Goal: Navigation & Orientation: Find specific page/section

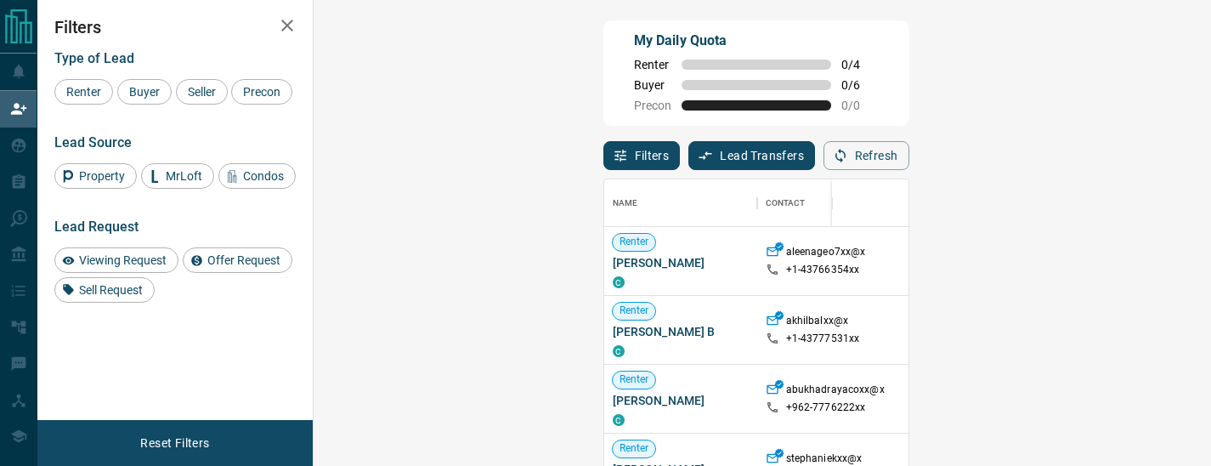
scroll to position [345, 861]
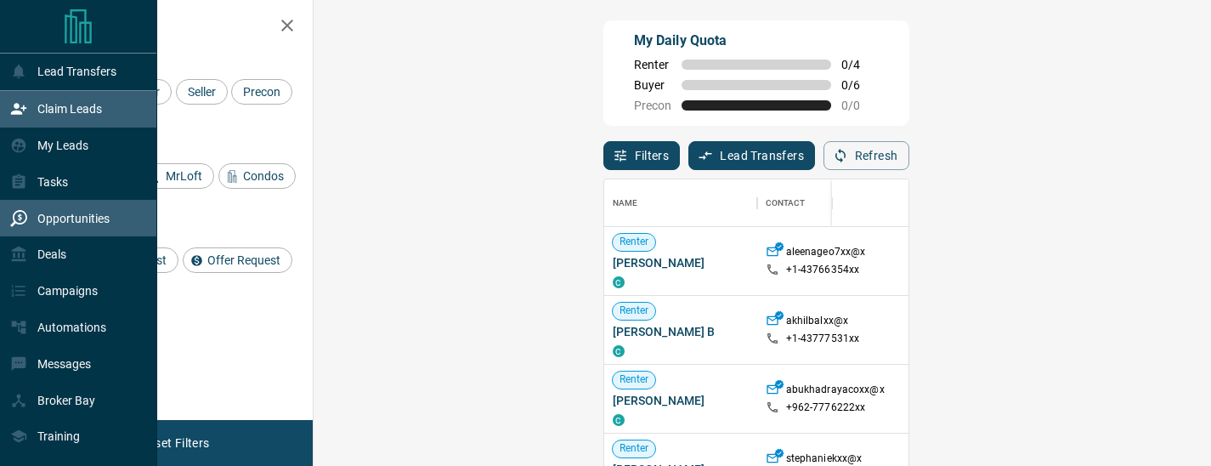
click at [76, 222] on p "Opportunities" at bounding box center [73, 219] width 72 height 14
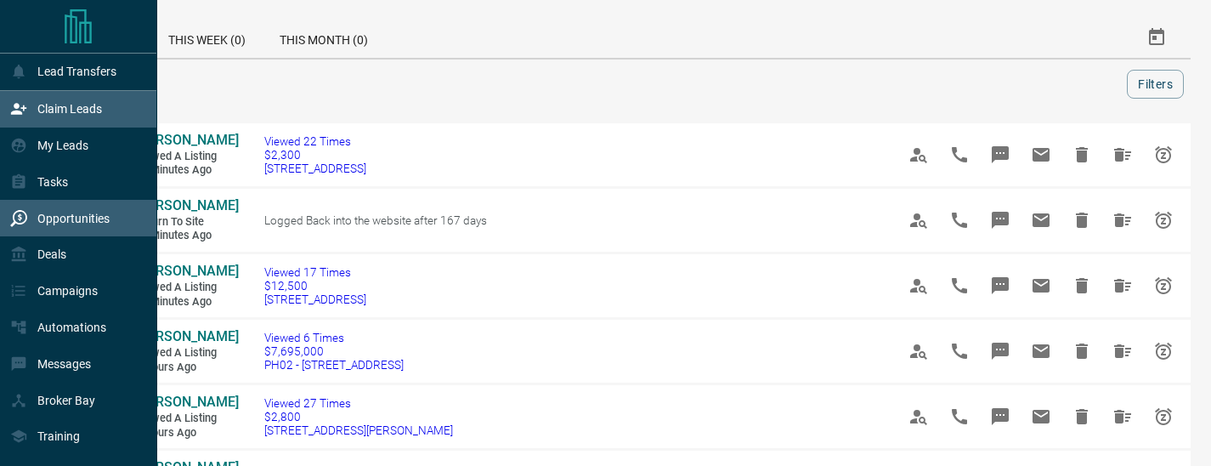
click at [55, 112] on p "Claim Leads" at bounding box center [69, 109] width 65 height 14
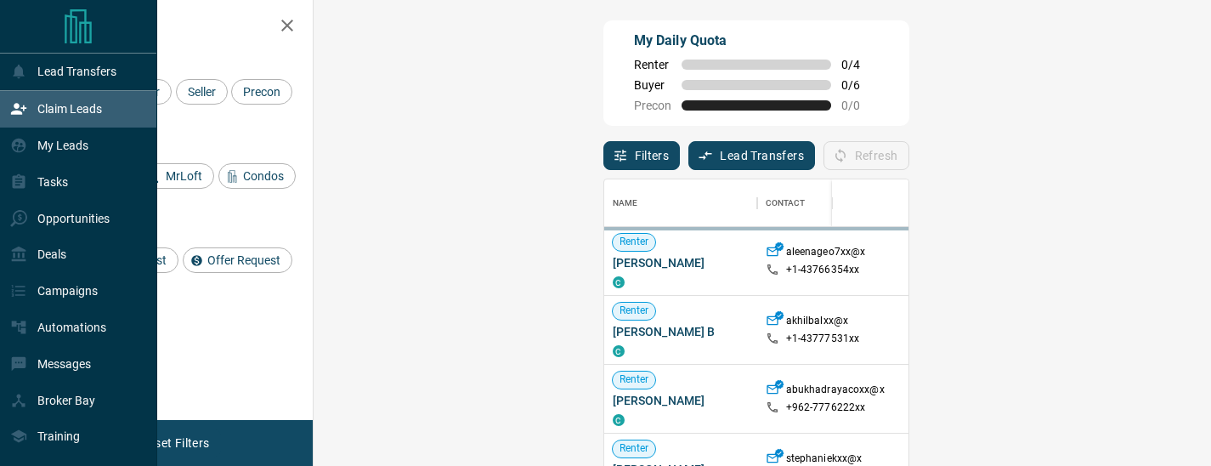
scroll to position [345, 861]
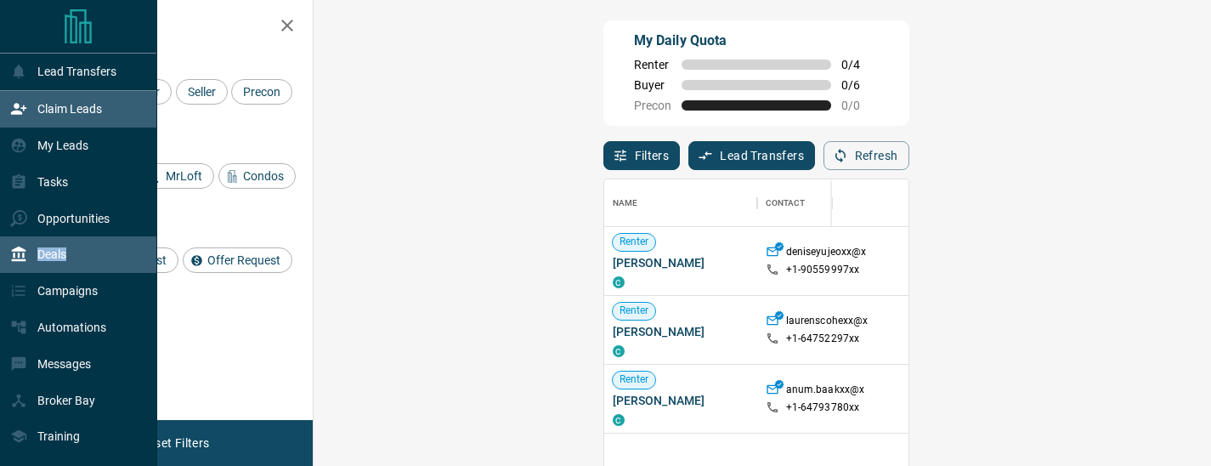
click at [51, 266] on div "Deals" at bounding box center [38, 255] width 56 height 28
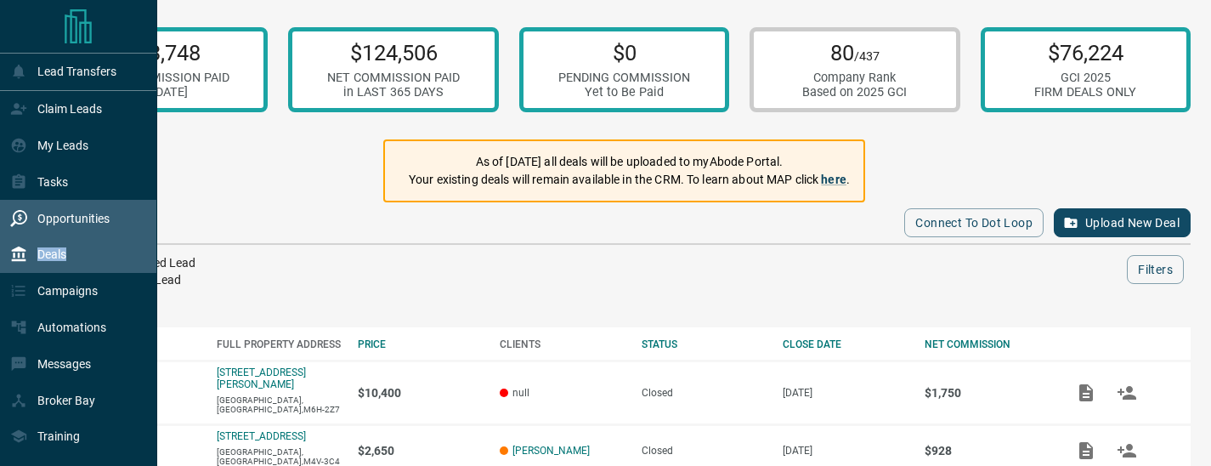
click at [98, 222] on p "Opportunities" at bounding box center [73, 219] width 72 height 14
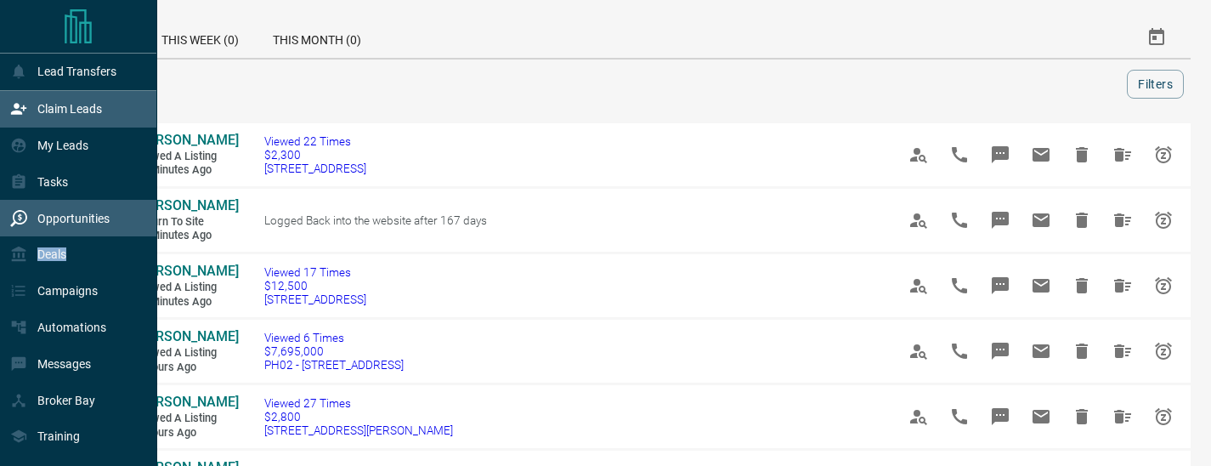
click at [29, 116] on div "Claim Leads" at bounding box center [56, 109] width 92 height 28
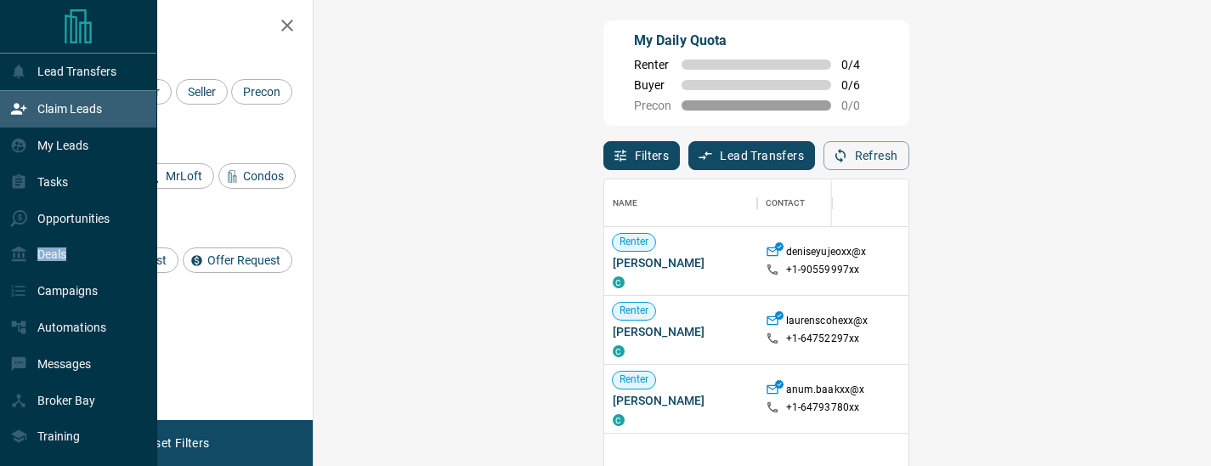
scroll to position [345, 861]
click at [73, 112] on p "Claim Leads" at bounding box center [69, 109] width 65 height 14
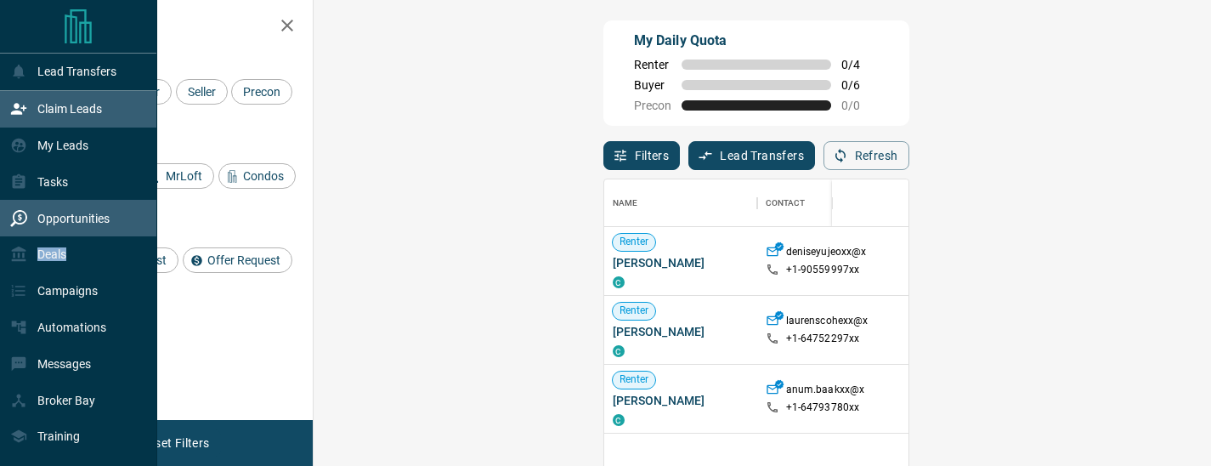
click at [76, 204] on div "Opportunities" at bounding box center [78, 218] width 157 height 37
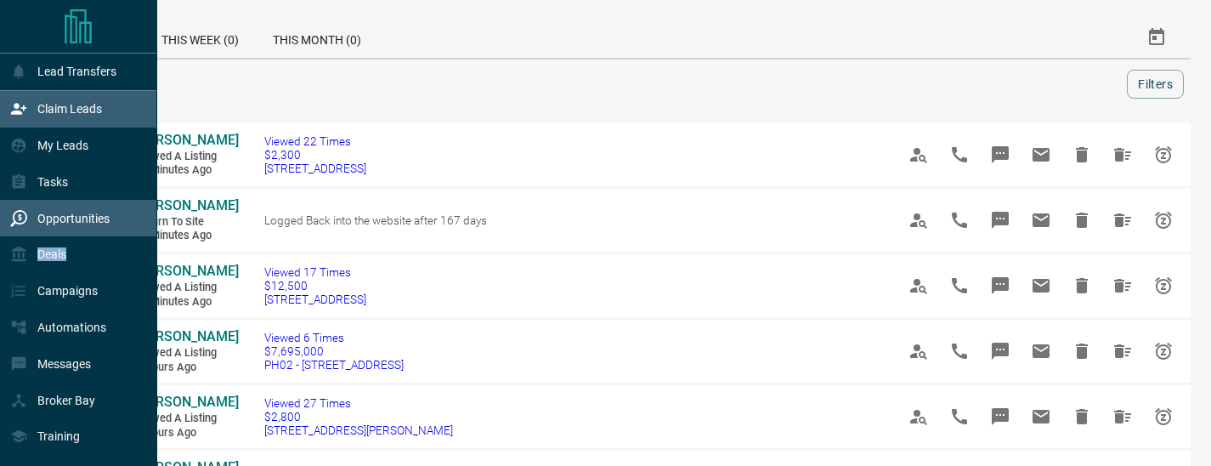
click at [60, 122] on div "Claim Leads" at bounding box center [56, 109] width 92 height 28
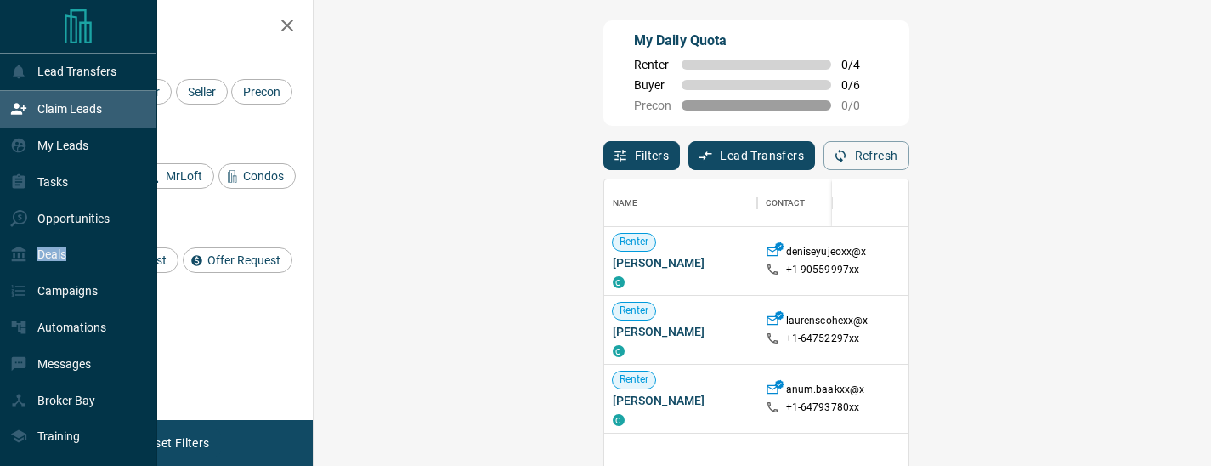
scroll to position [345, 861]
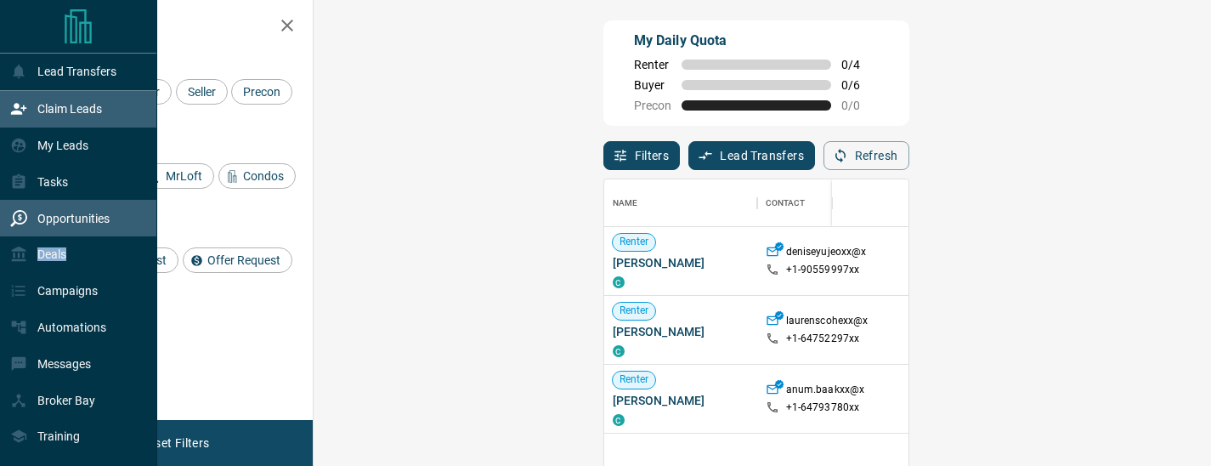
click at [83, 221] on p "Opportunities" at bounding box center [73, 219] width 72 height 14
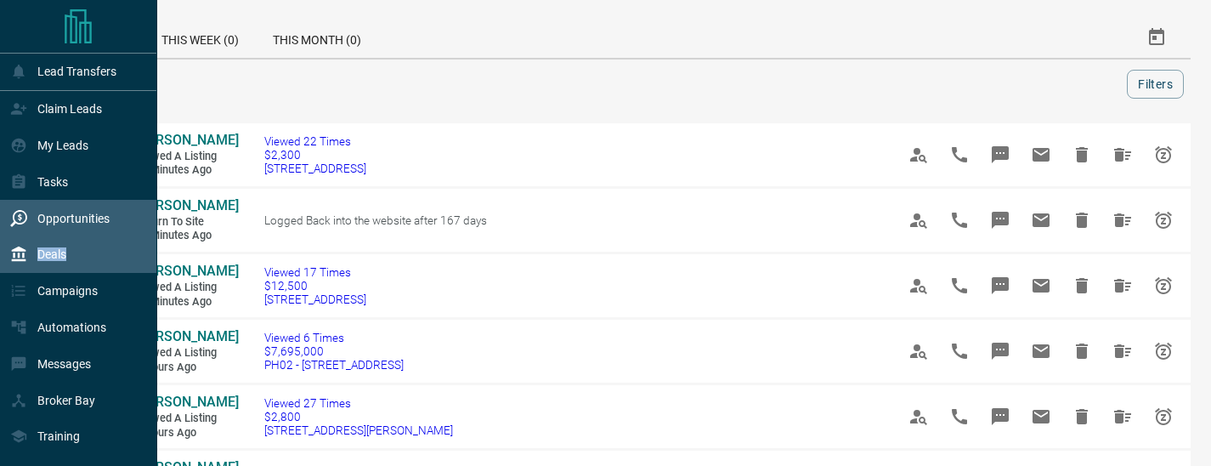
click at [75, 264] on div "Deals" at bounding box center [78, 254] width 157 height 37
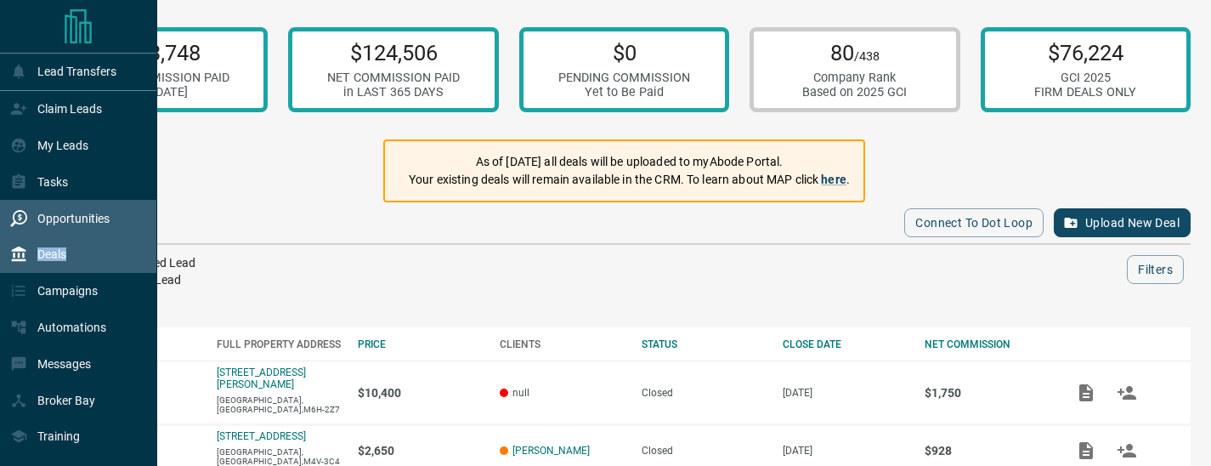
click at [90, 224] on p "Opportunities" at bounding box center [73, 219] width 72 height 14
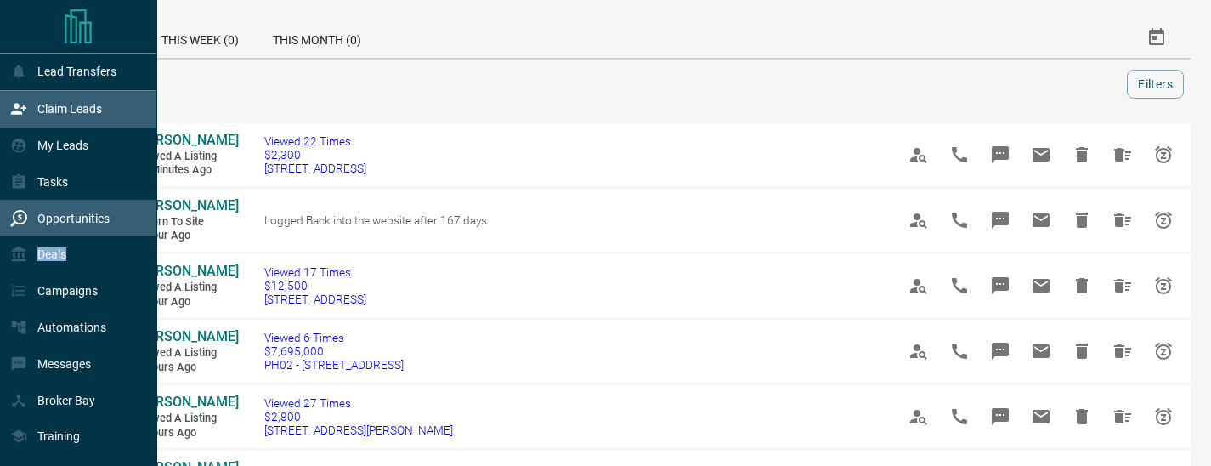
click at [70, 110] on p "Claim Leads" at bounding box center [69, 109] width 65 height 14
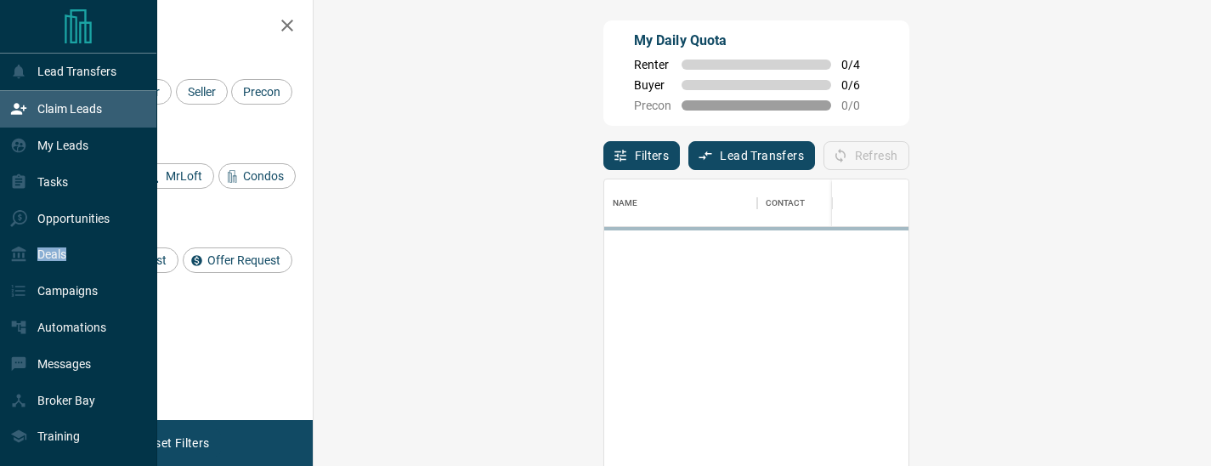
scroll to position [345, 861]
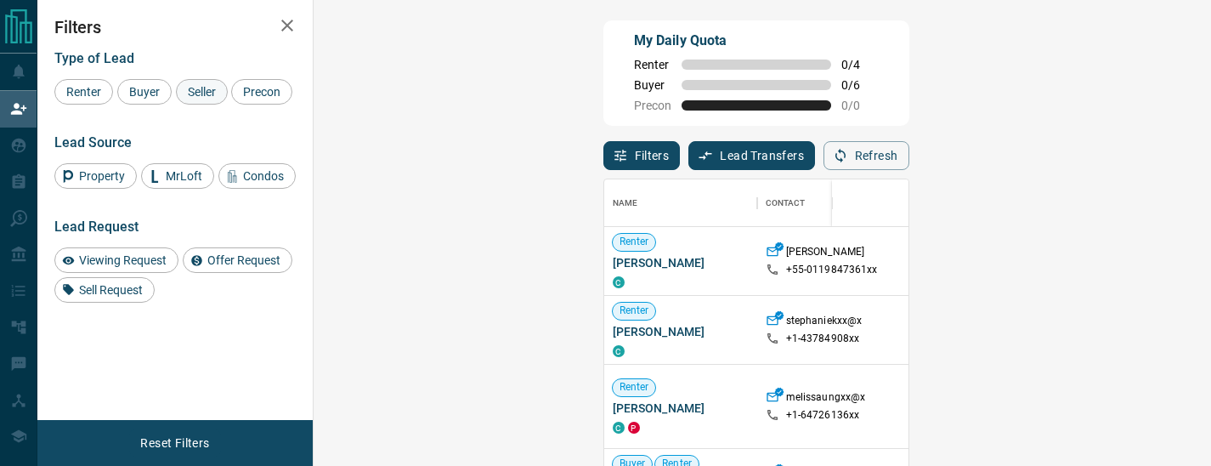
drag, startPoint x: 149, startPoint y: 93, endPoint x: 196, endPoint y: 93, distance: 46.8
click at [149, 93] on span "Buyer" at bounding box center [144, 92] width 43 height 14
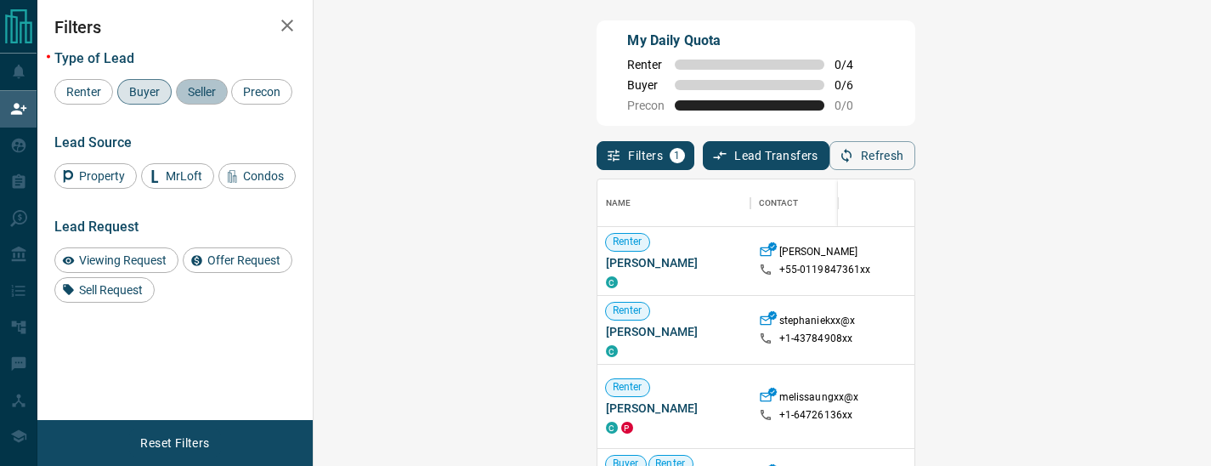
click at [197, 94] on span "Seller" at bounding box center [202, 92] width 40 height 14
